Goal: Task Accomplishment & Management: Use online tool/utility

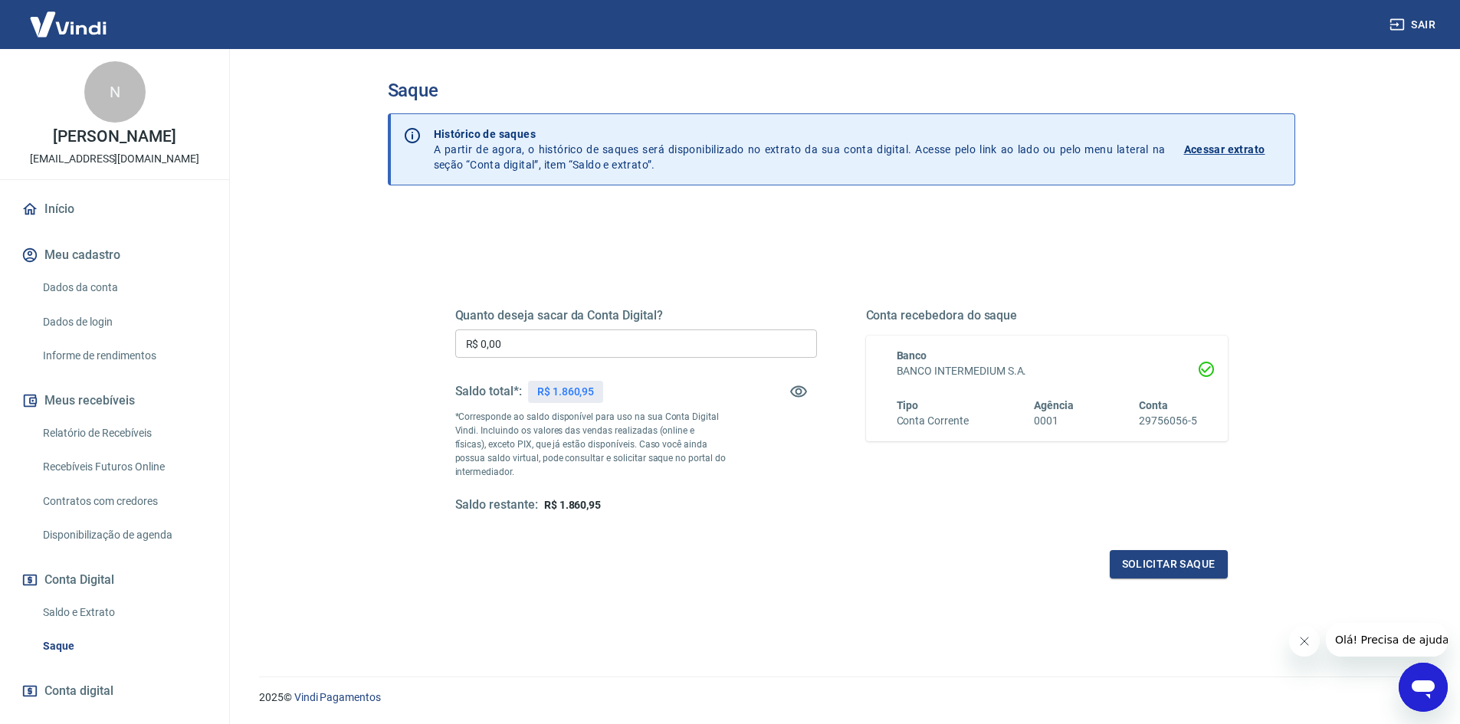
click at [697, 348] on input "R$ 0,00" at bounding box center [636, 343] width 362 height 28
type input "R$ 1.860,95"
click at [1171, 566] on button "Solicitar saque" at bounding box center [1169, 564] width 118 height 28
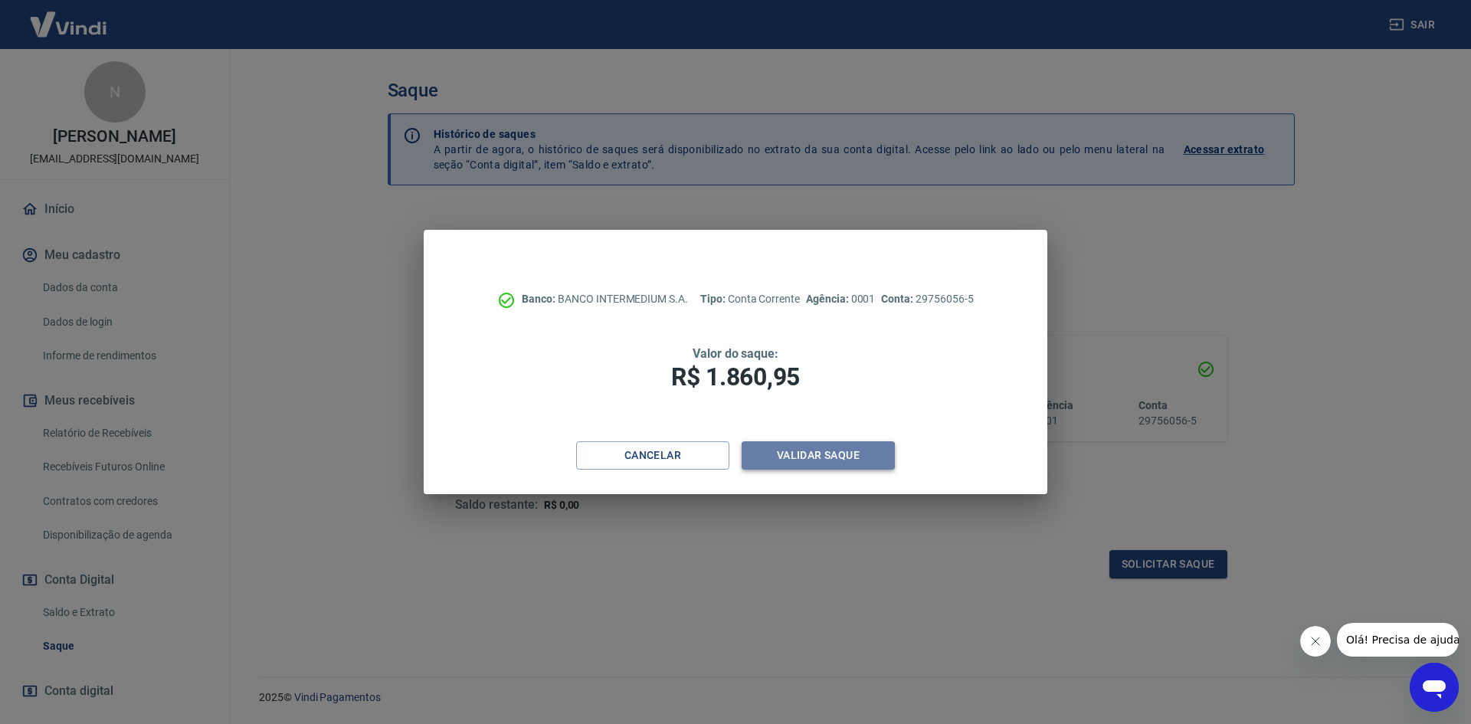
click at [782, 463] on button "Validar saque" at bounding box center [818, 455] width 153 height 28
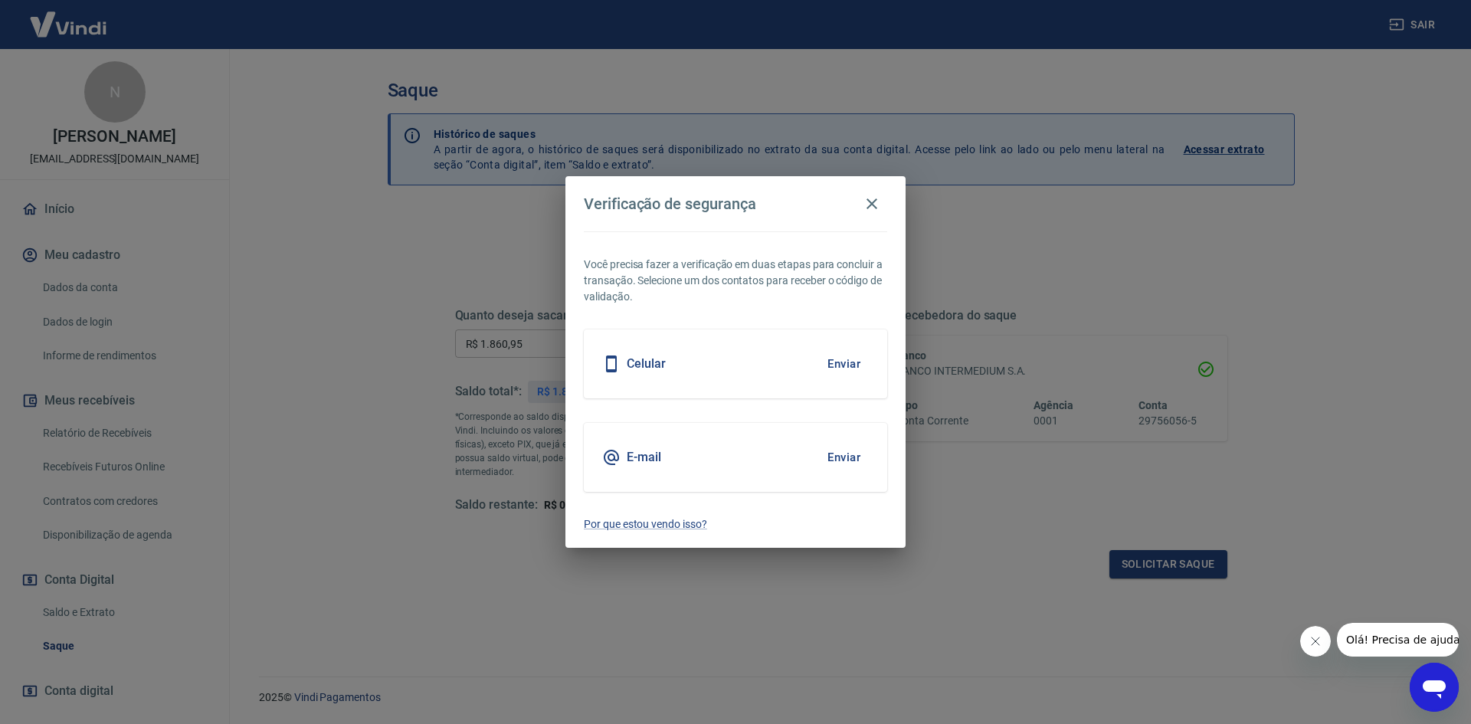
click at [834, 464] on button "Enviar" at bounding box center [844, 457] width 50 height 32
click at [848, 469] on body "Sair N [PERSON_NAME] [EMAIL_ADDRESS][DOMAIN_NAME] Início Meu cadastro Dados da …" at bounding box center [735, 362] width 1471 height 724
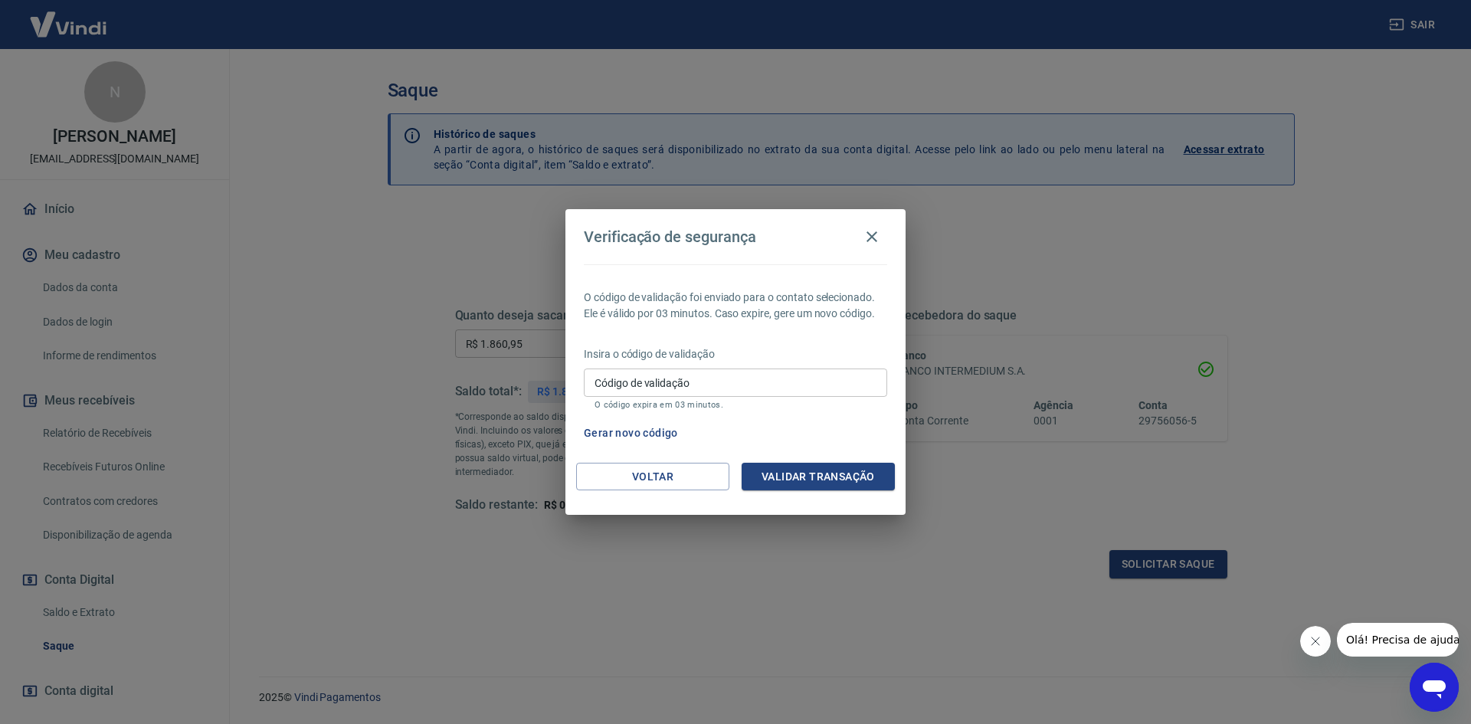
click at [778, 379] on input "Código de validação" at bounding box center [735, 383] width 303 height 28
paste input "835185"
type input "835185"
click at [790, 476] on button "Validar transação" at bounding box center [818, 477] width 153 height 28
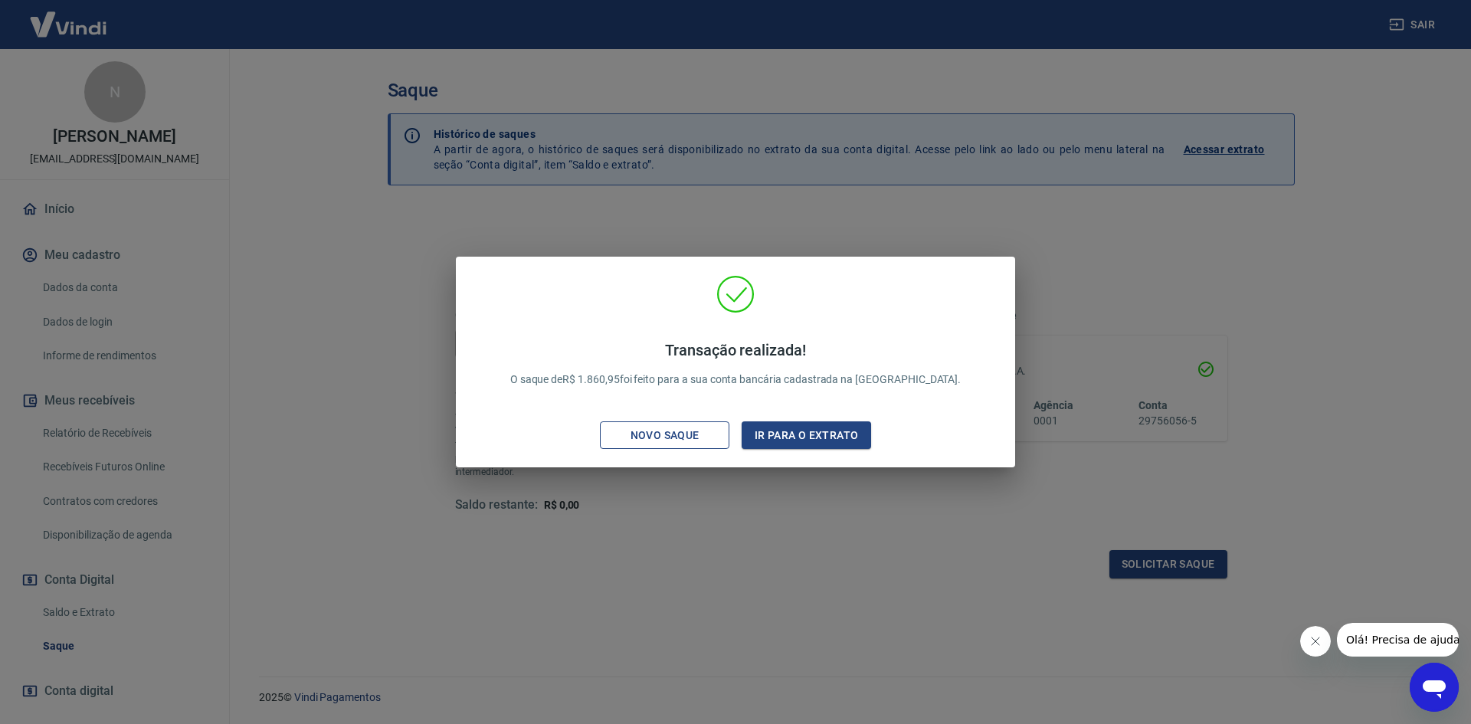
click at [692, 426] on div "Novo saque" at bounding box center [665, 435] width 106 height 19
